Goal: Task Accomplishment & Management: Use online tool/utility

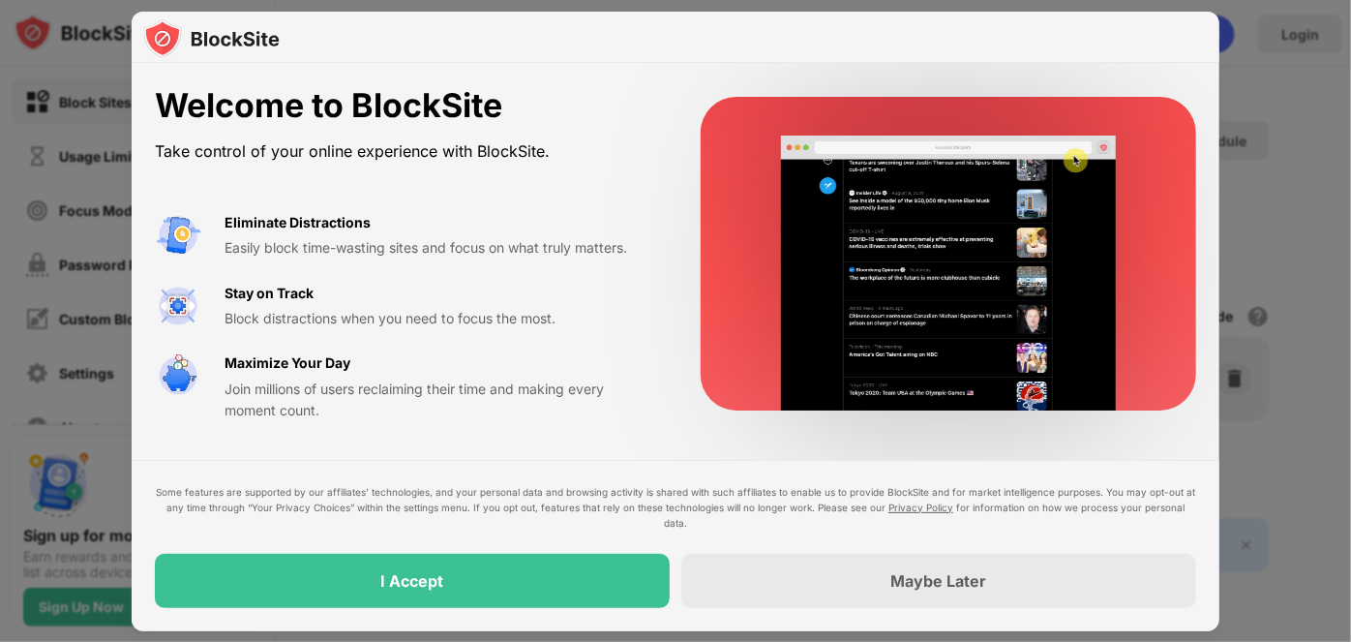
click at [947, 588] on div "Maybe Later" at bounding box center [939, 580] width 96 height 19
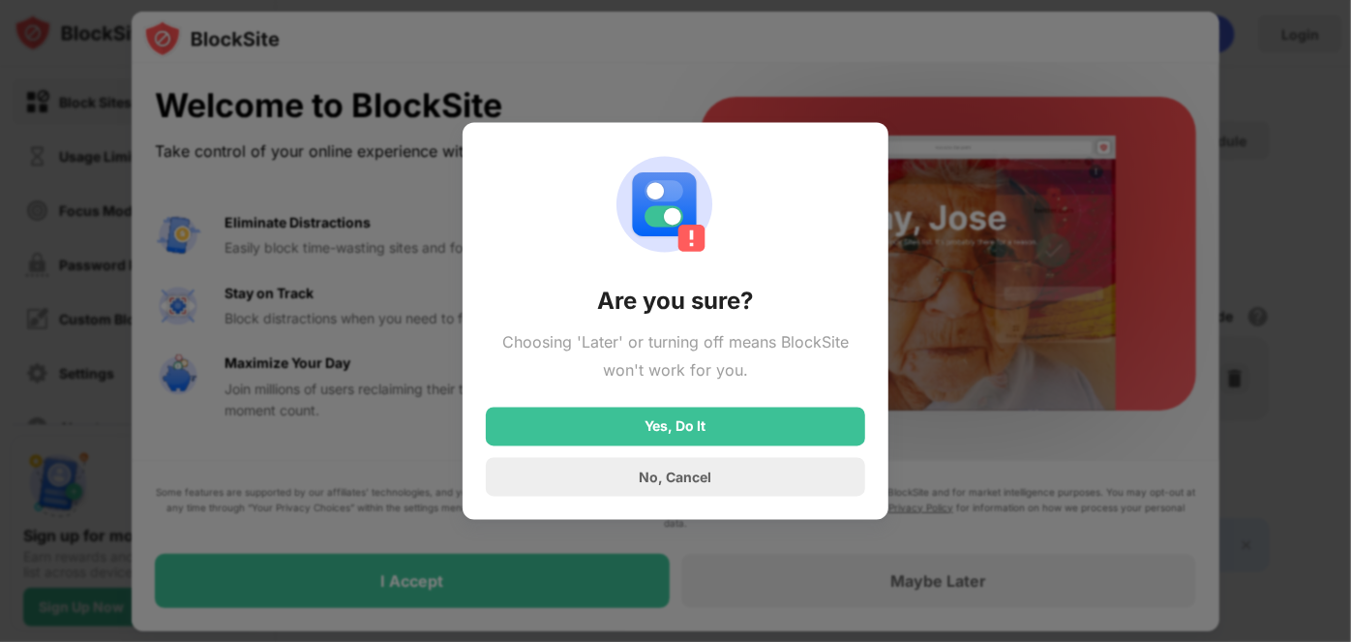
click at [698, 482] on div "No, Cancel" at bounding box center [676, 476] width 73 height 16
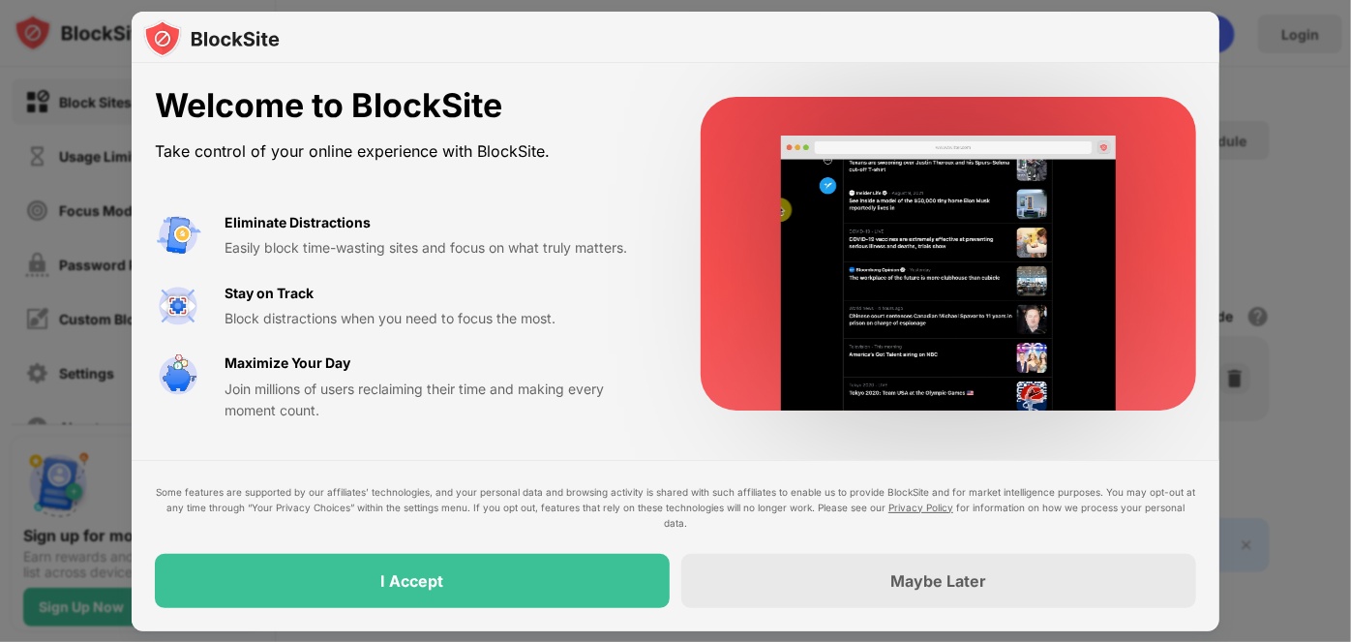
click at [939, 579] on div "Maybe Later" at bounding box center [939, 580] width 96 height 19
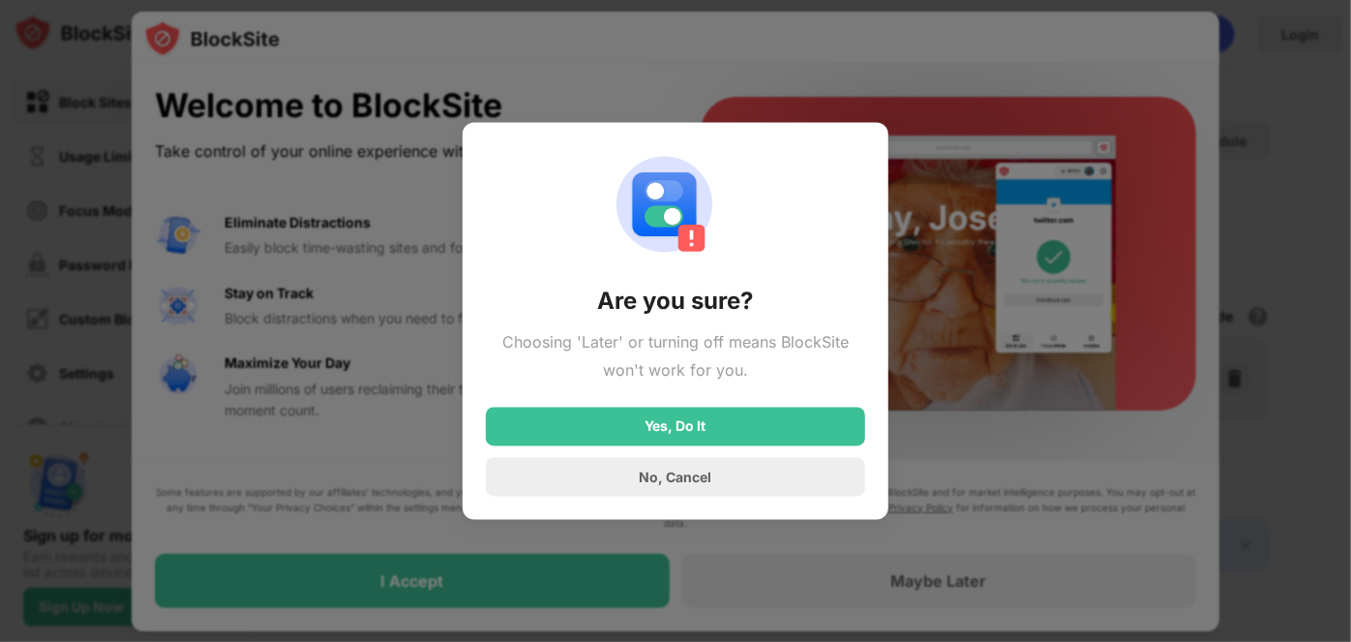
click at [676, 485] on div "No, Cancel" at bounding box center [675, 477] width 379 height 39
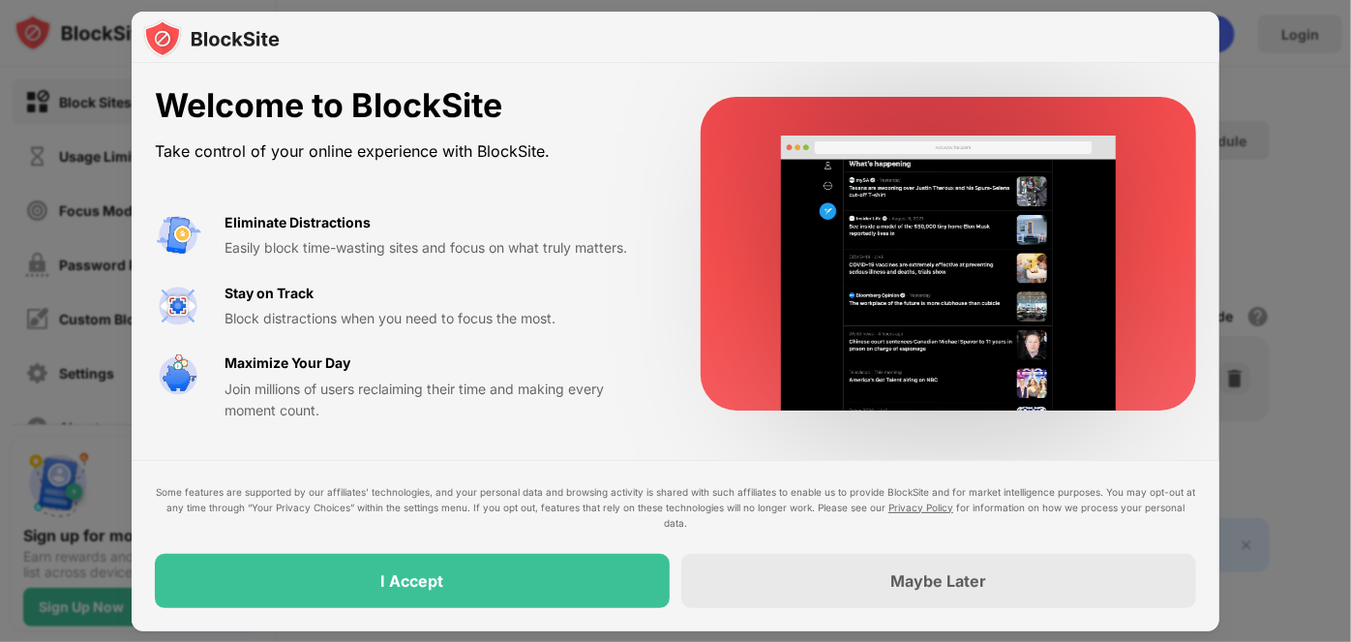
click at [545, 578] on div "I Accept" at bounding box center [412, 581] width 515 height 54
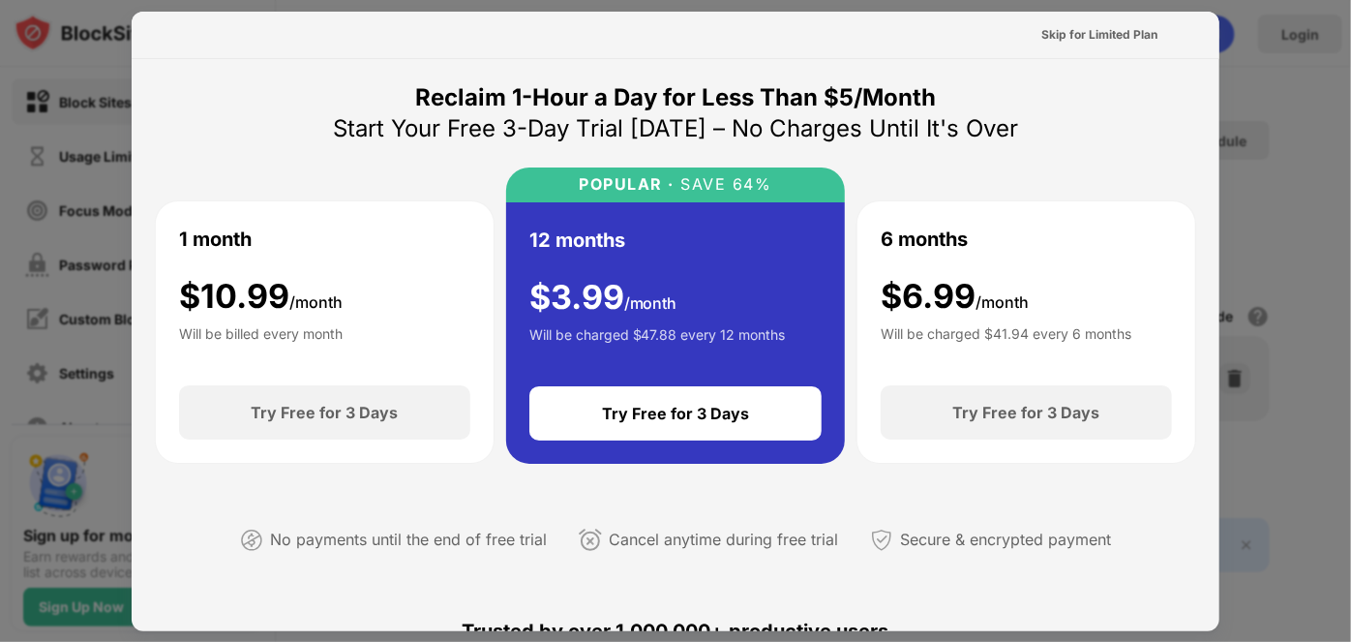
click at [1081, 32] on div "Skip for Limited Plan" at bounding box center [1099, 34] width 116 height 19
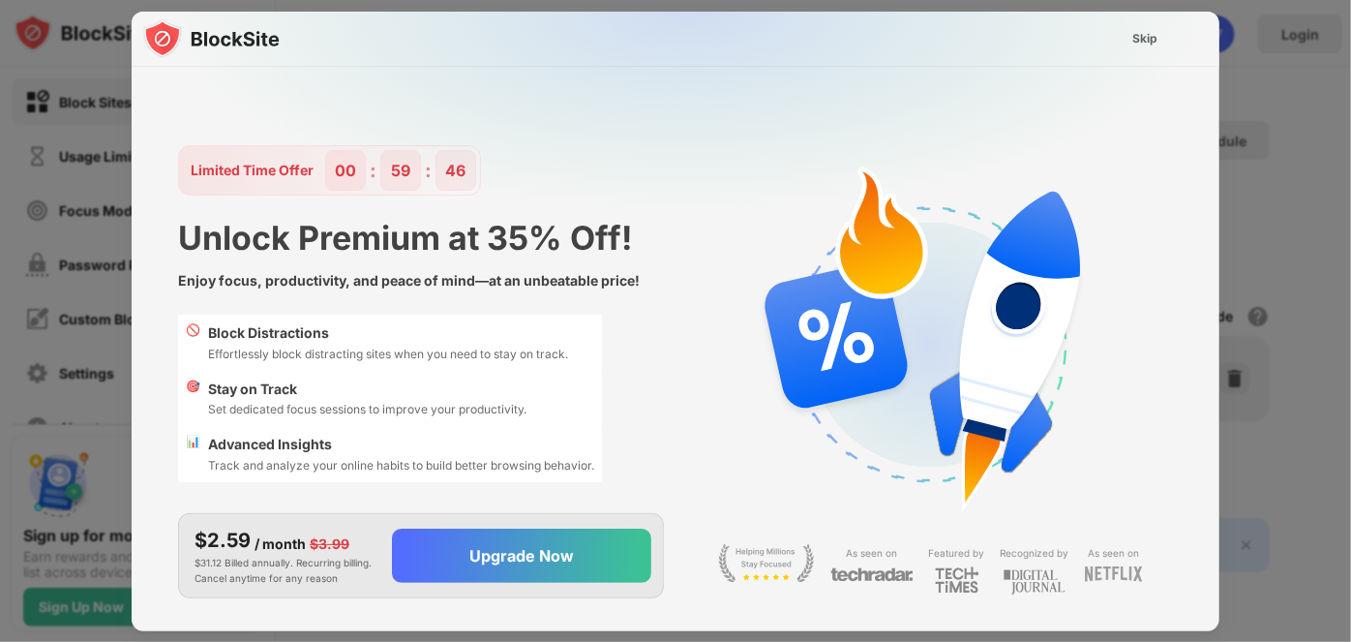
click at [1122, 31] on div "Skip" at bounding box center [1145, 38] width 56 height 31
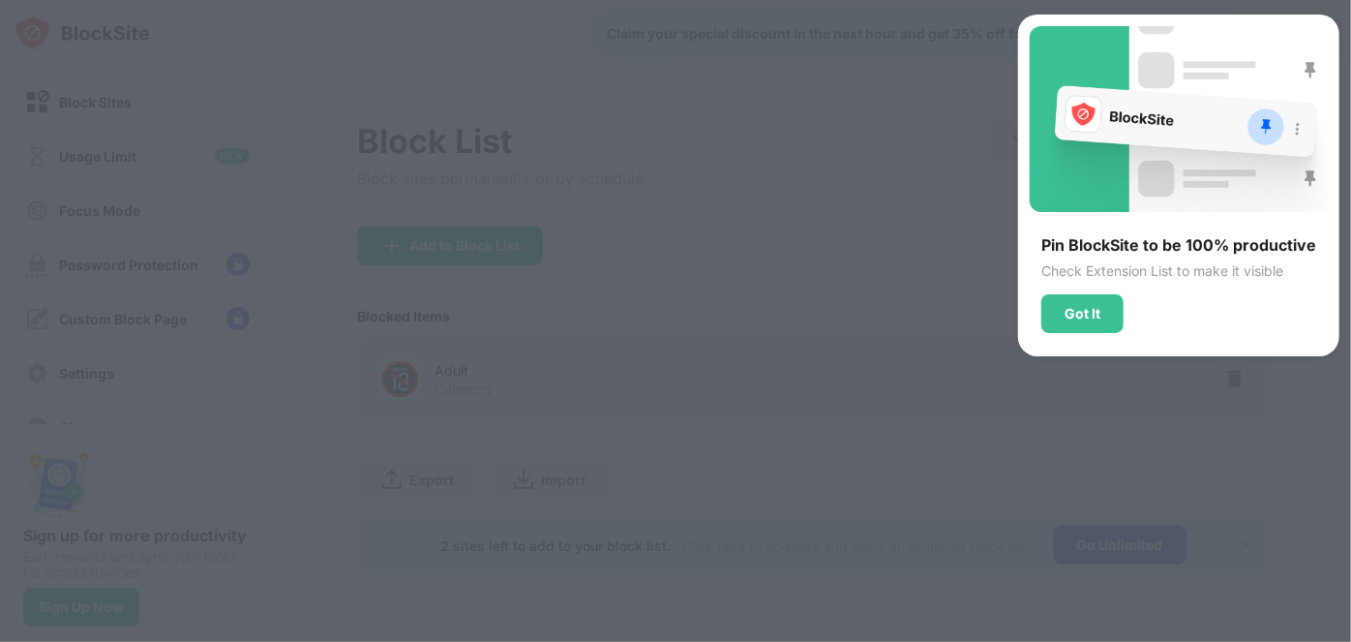
click at [929, 330] on div at bounding box center [675, 321] width 1351 height 642
click at [1098, 306] on div "Got It" at bounding box center [1083, 313] width 36 height 15
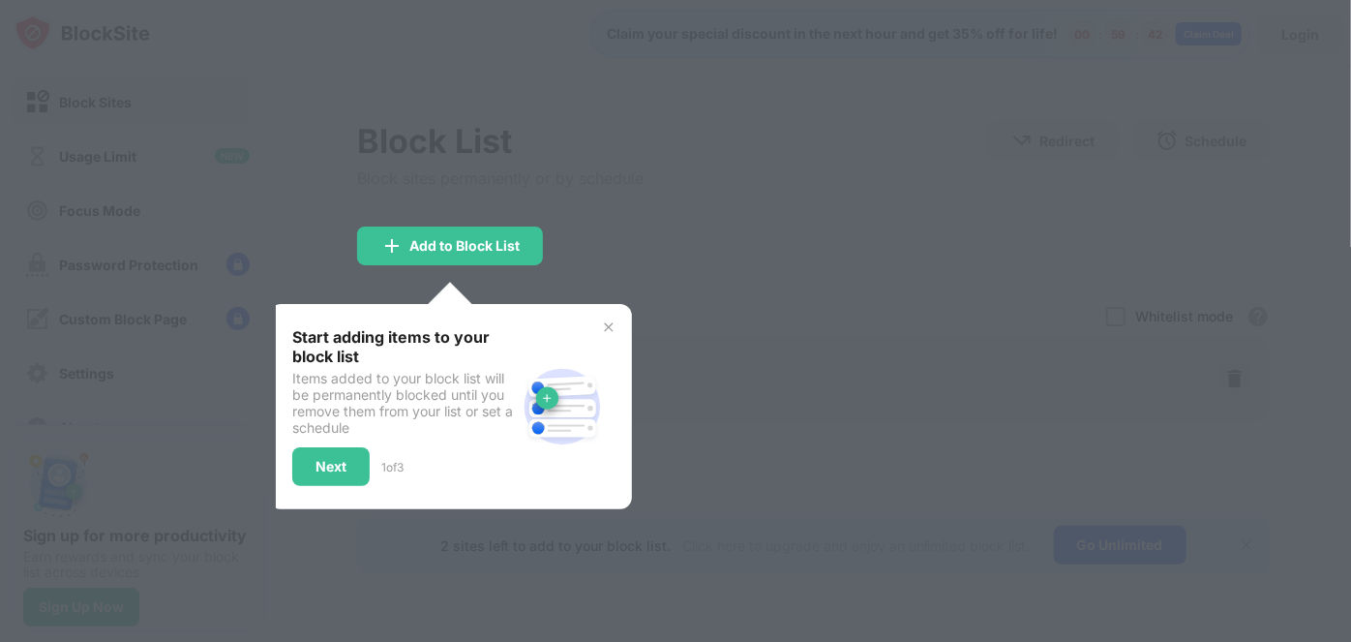
click at [343, 468] on div "Next" at bounding box center [331, 466] width 31 height 15
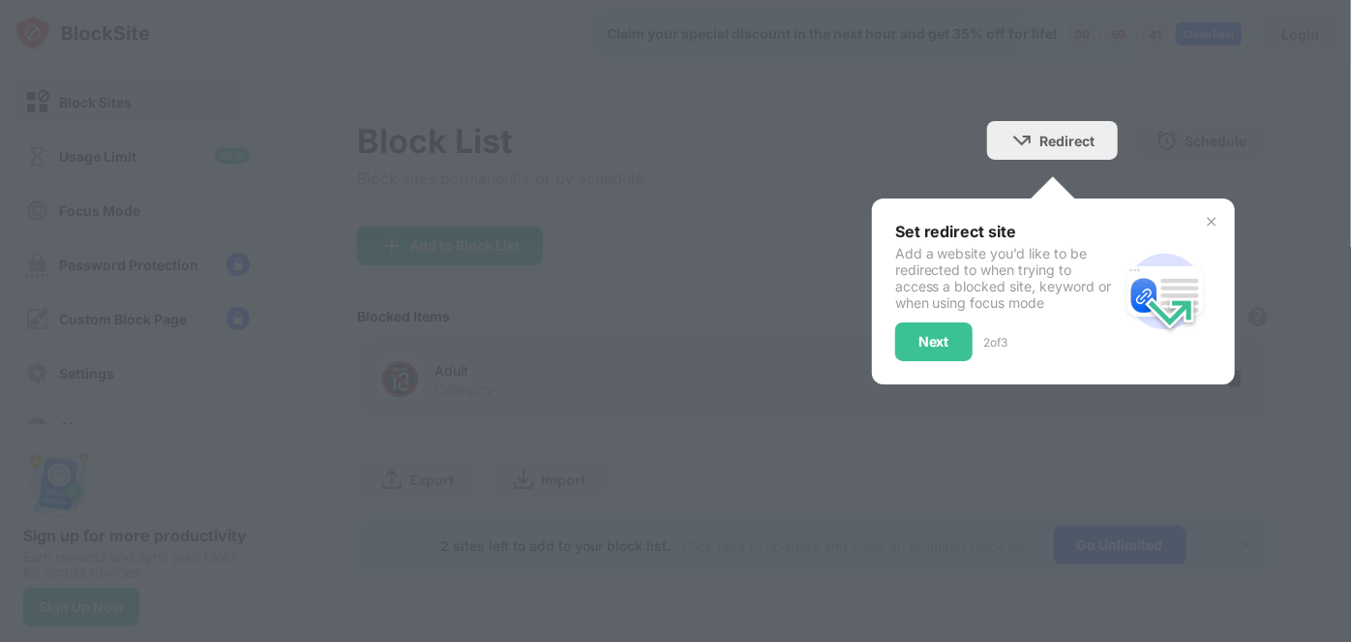
click at [1065, 127] on div "Redirect Choose a site to be redirected to when blocking is active" at bounding box center [1052, 140] width 131 height 39
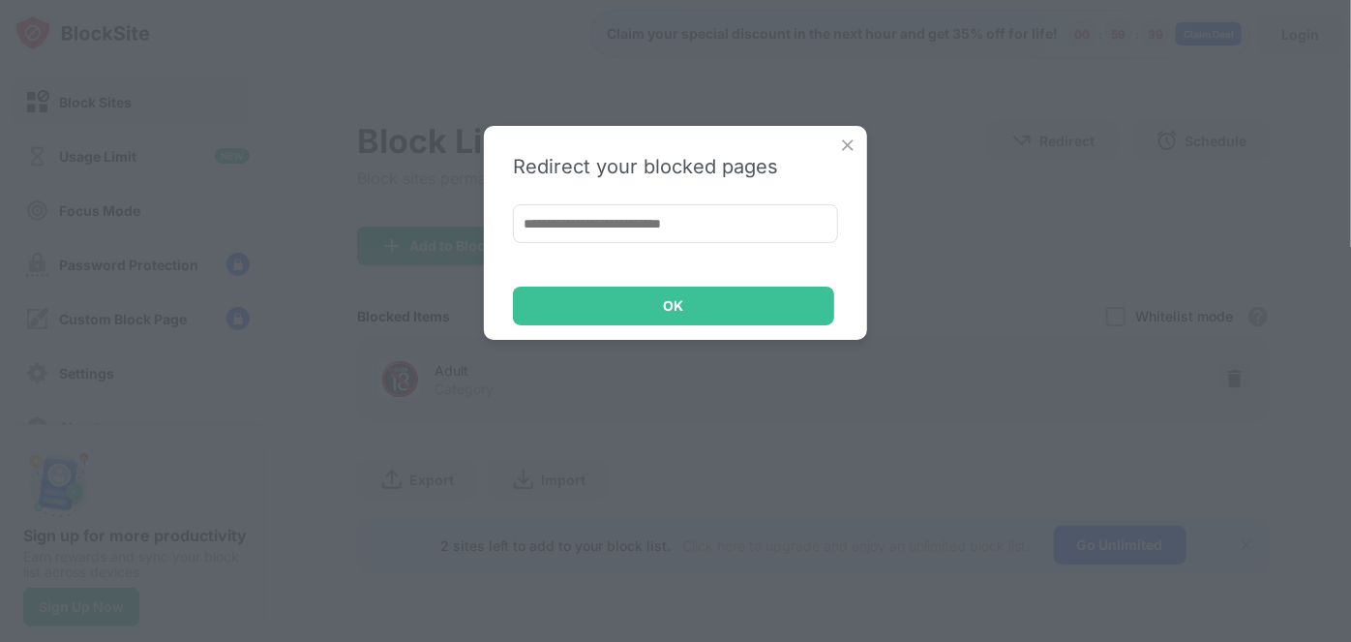
click at [689, 221] on input at bounding box center [675, 223] width 325 height 39
type input "*"
click at [857, 141] on img at bounding box center [847, 145] width 19 height 19
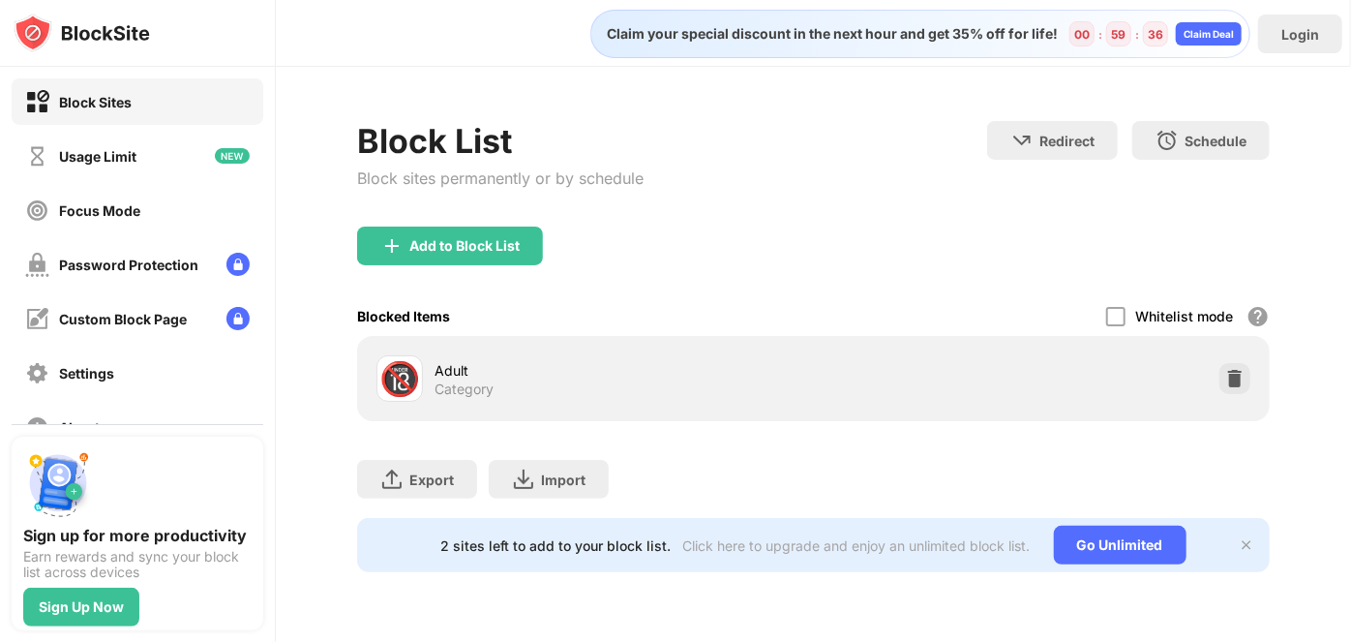
click at [491, 245] on div "Add to Block List" at bounding box center [464, 245] width 110 height 15
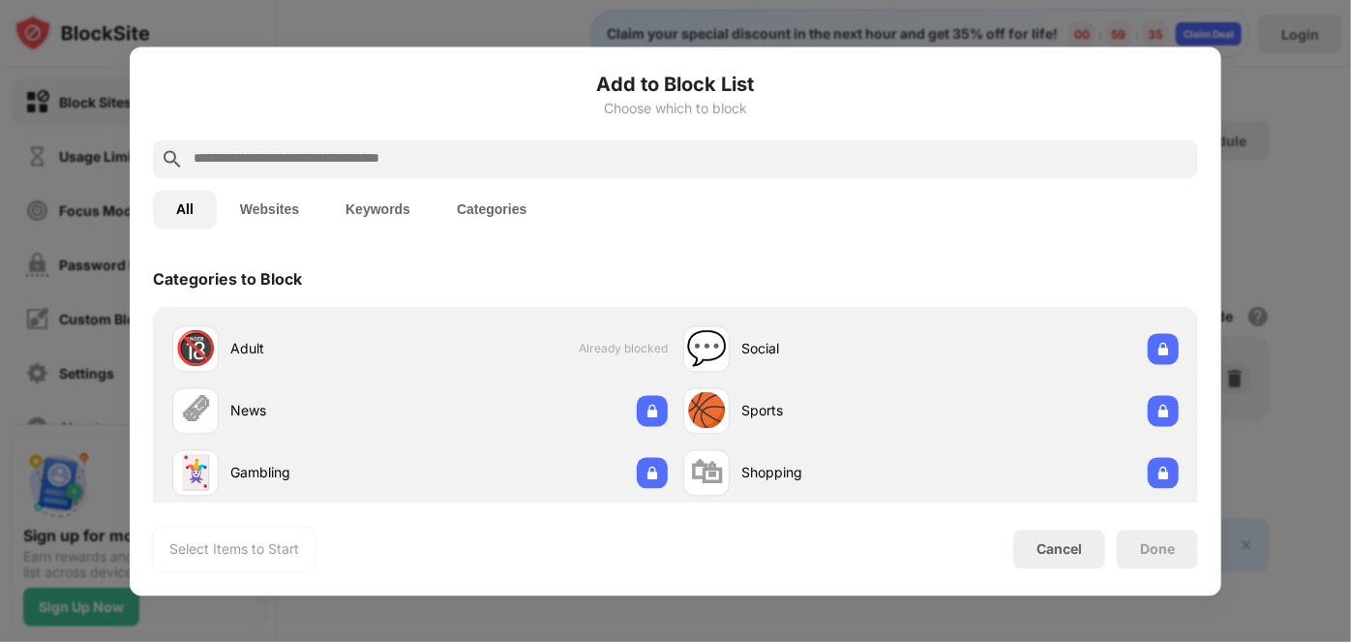
click at [632, 152] on input "text" at bounding box center [691, 158] width 999 height 23
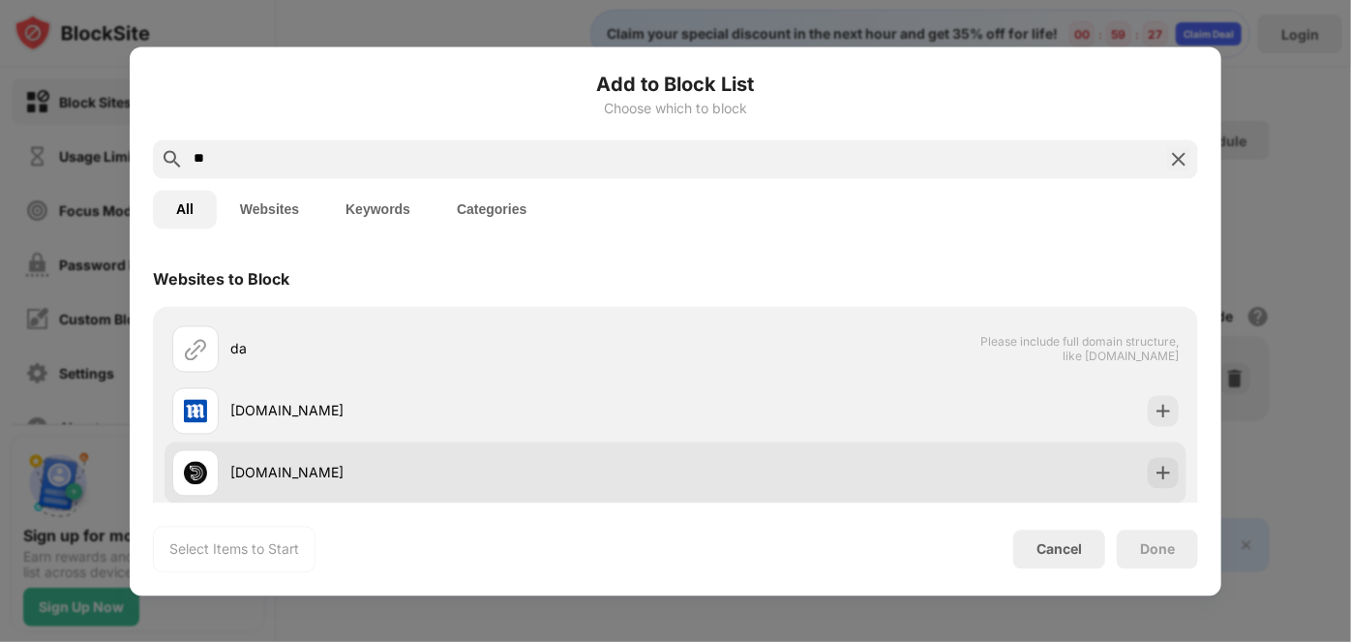
type input "**"
click at [1156, 487] on div at bounding box center [1163, 472] width 31 height 31
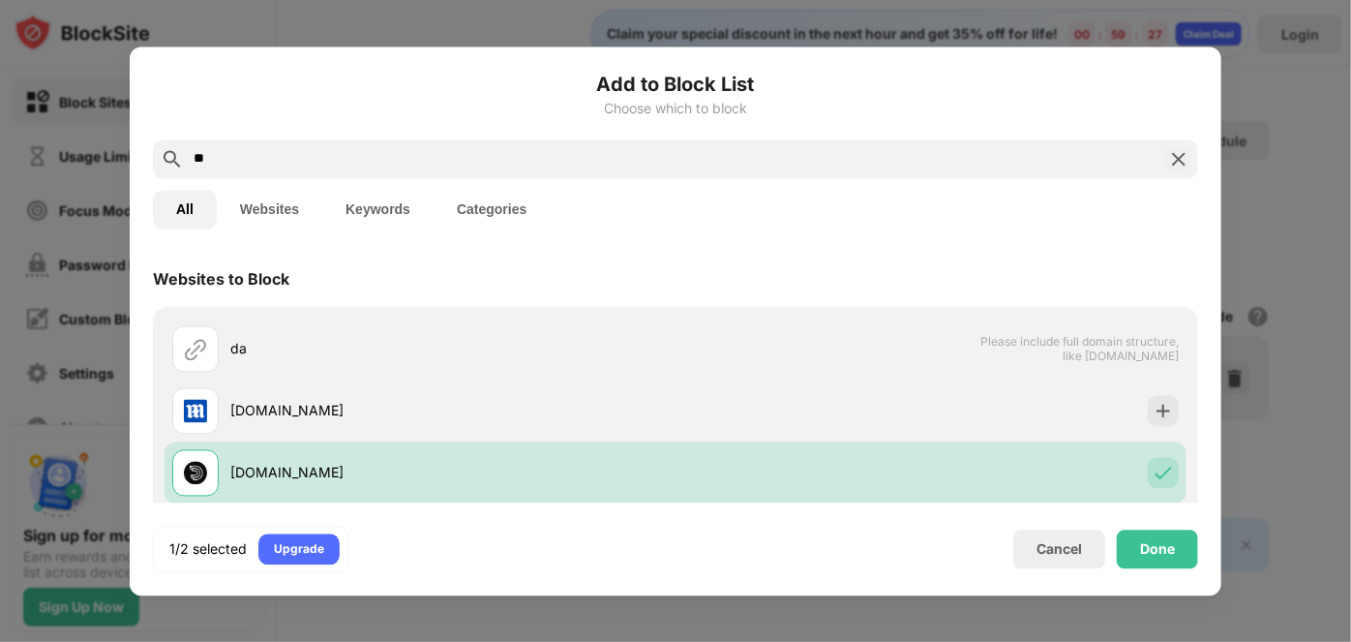
click at [1159, 555] on div "Done" at bounding box center [1157, 548] width 35 height 15
